Goal: Information Seeking & Learning: Learn about a topic

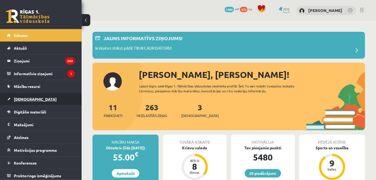
click at [20, 101] on span "[DEMOGRAPHIC_DATA]" at bounding box center [35, 99] width 43 height 5
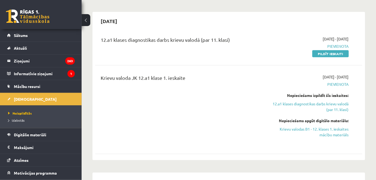
scroll to position [148, 0]
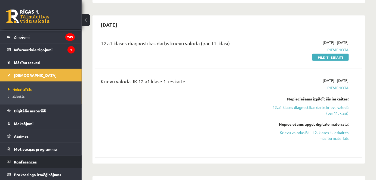
click at [27, 160] on span "Konferences" at bounding box center [25, 162] width 23 height 5
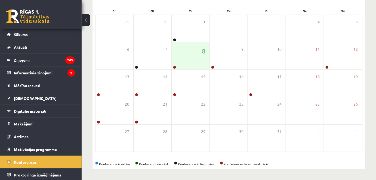
scroll to position [79, 0]
click at [202, 59] on div "8" at bounding box center [191, 56] width 38 height 27
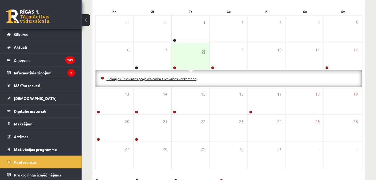
click at [178, 78] on link "Bioloģijas II 12.klases projekta darba 1.ieskaites konference" at bounding box center [151, 79] width 90 height 4
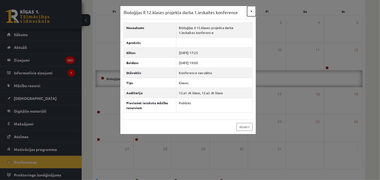
click at [254, 13] on button "×" at bounding box center [251, 11] width 9 height 10
